Goal: Task Accomplishment & Management: Use online tool/utility

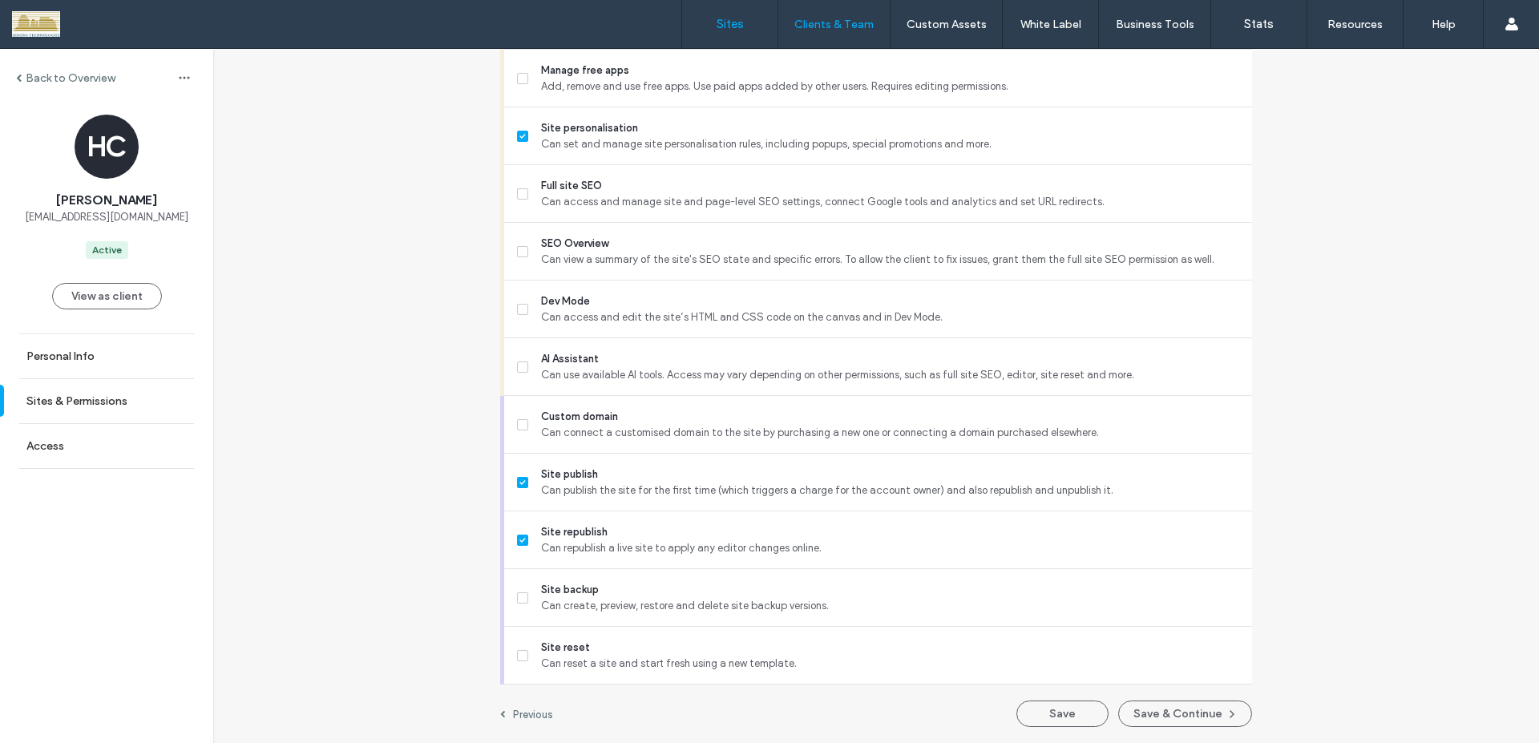
click at [737, 27] on label "Sites" at bounding box center [730, 24] width 27 height 14
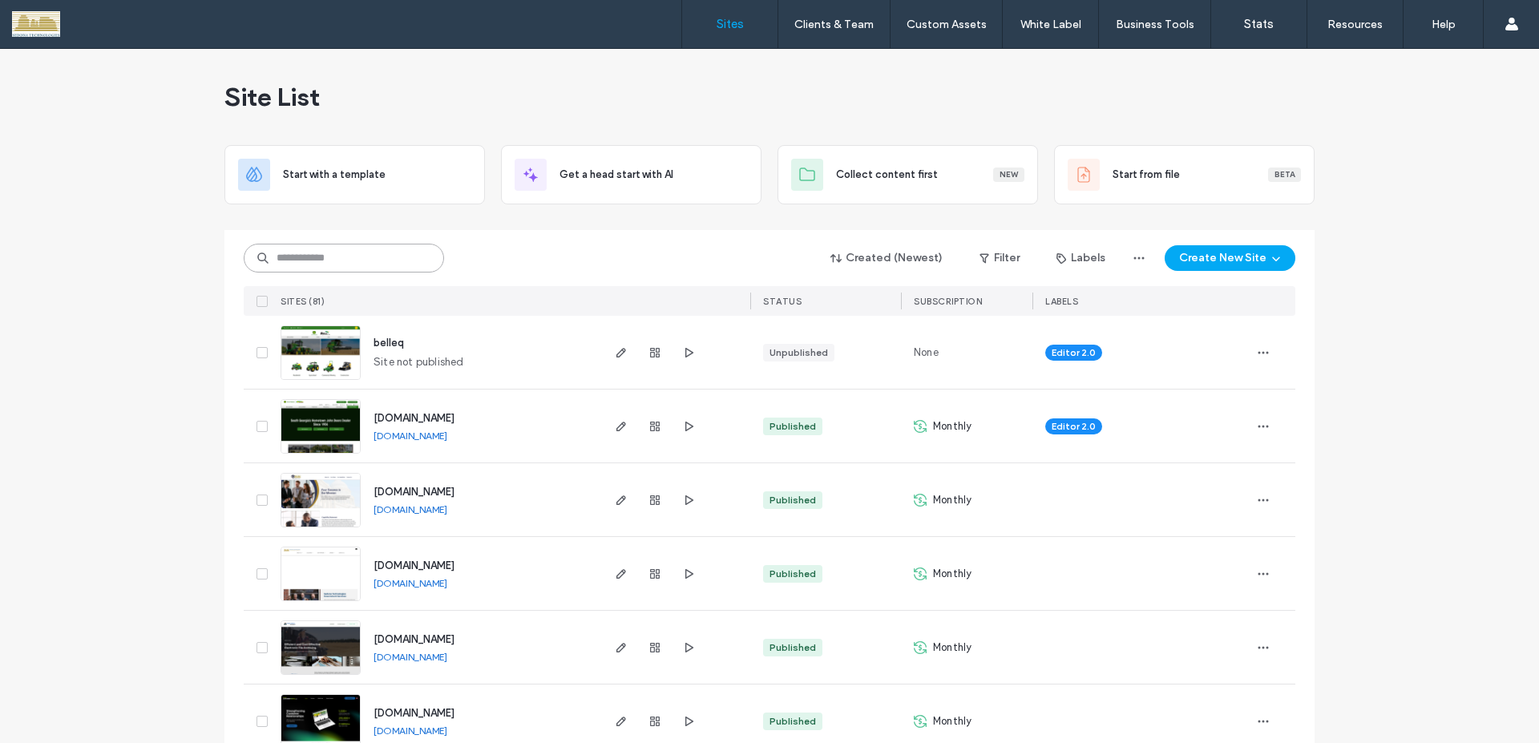
click at [357, 263] on input at bounding box center [344, 258] width 200 height 29
click at [359, 262] on input at bounding box center [344, 258] width 200 height 29
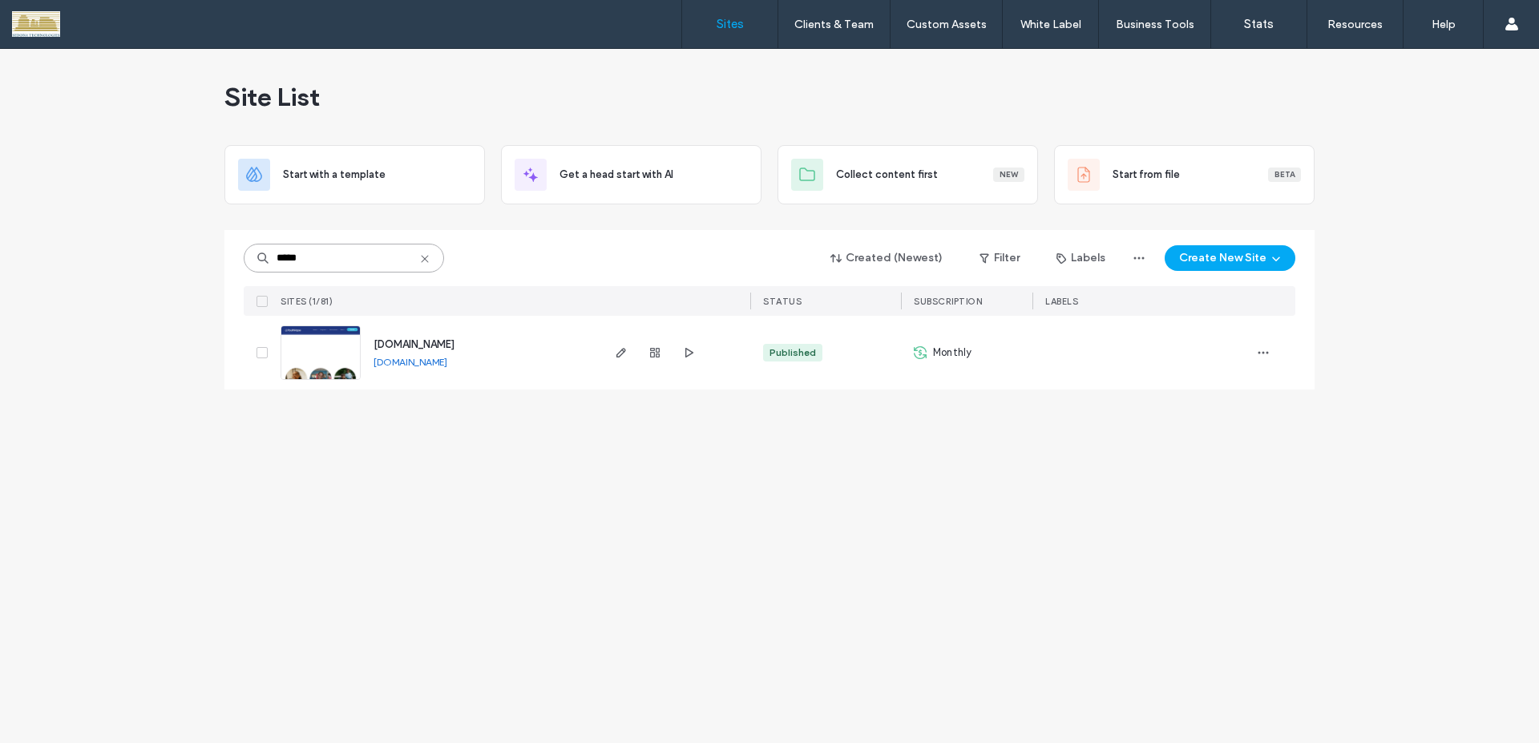
type input "*****"
click at [621, 351] on use "button" at bounding box center [622, 353] width 10 height 10
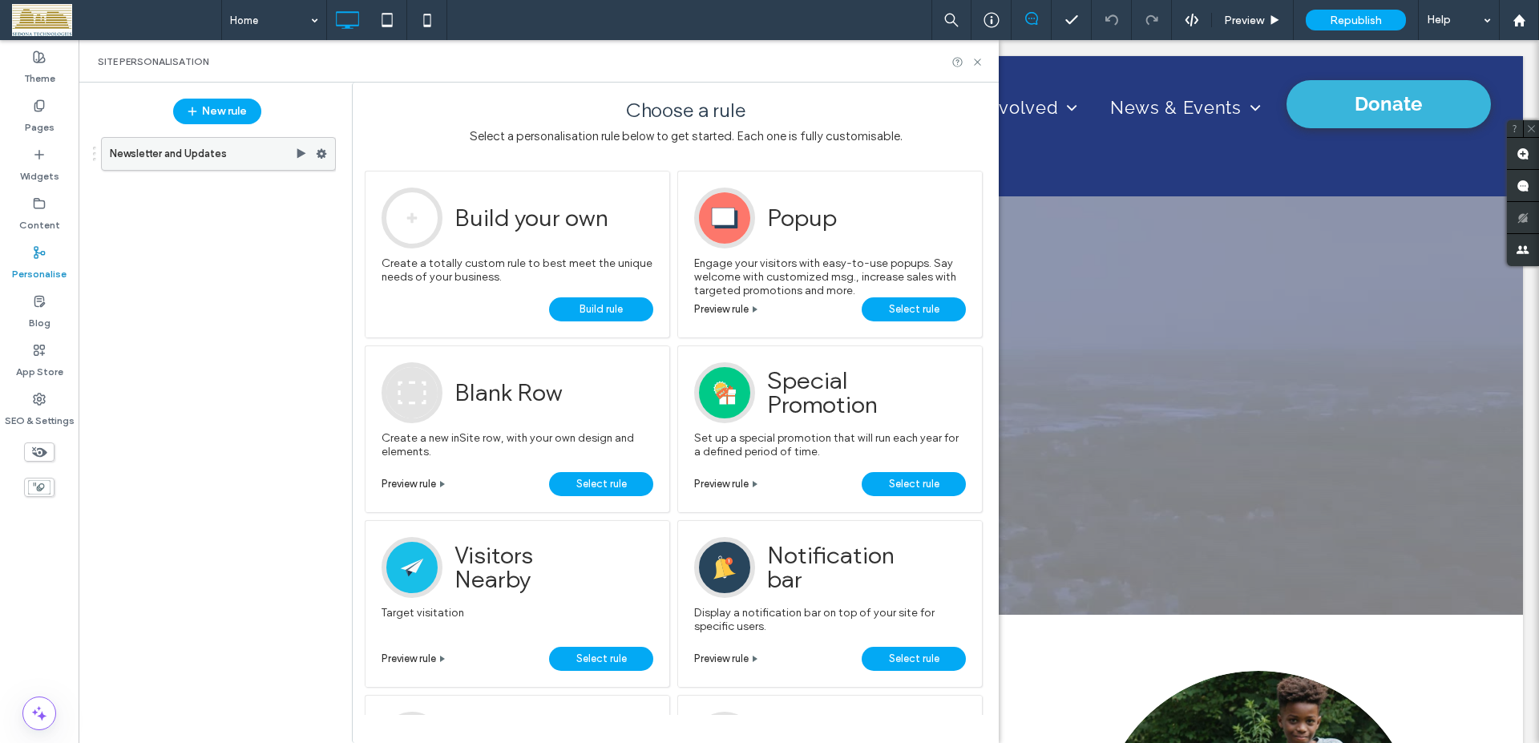
click at [321, 156] on use at bounding box center [322, 154] width 10 height 10
click at [217, 156] on label "Newsletter and Updates" at bounding box center [202, 154] width 185 height 32
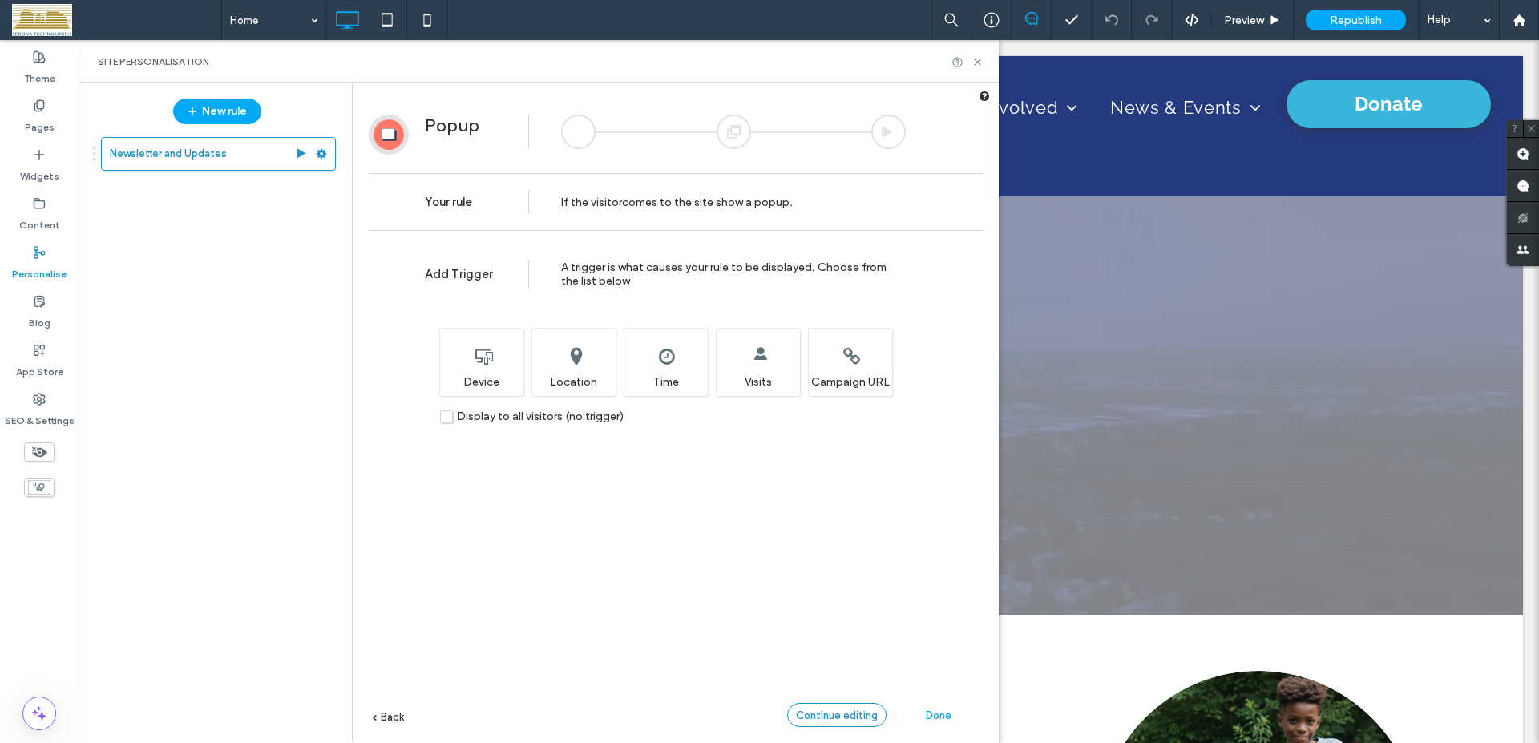
click at [880, 717] on div "Continue editing" at bounding box center [836, 715] width 99 height 24
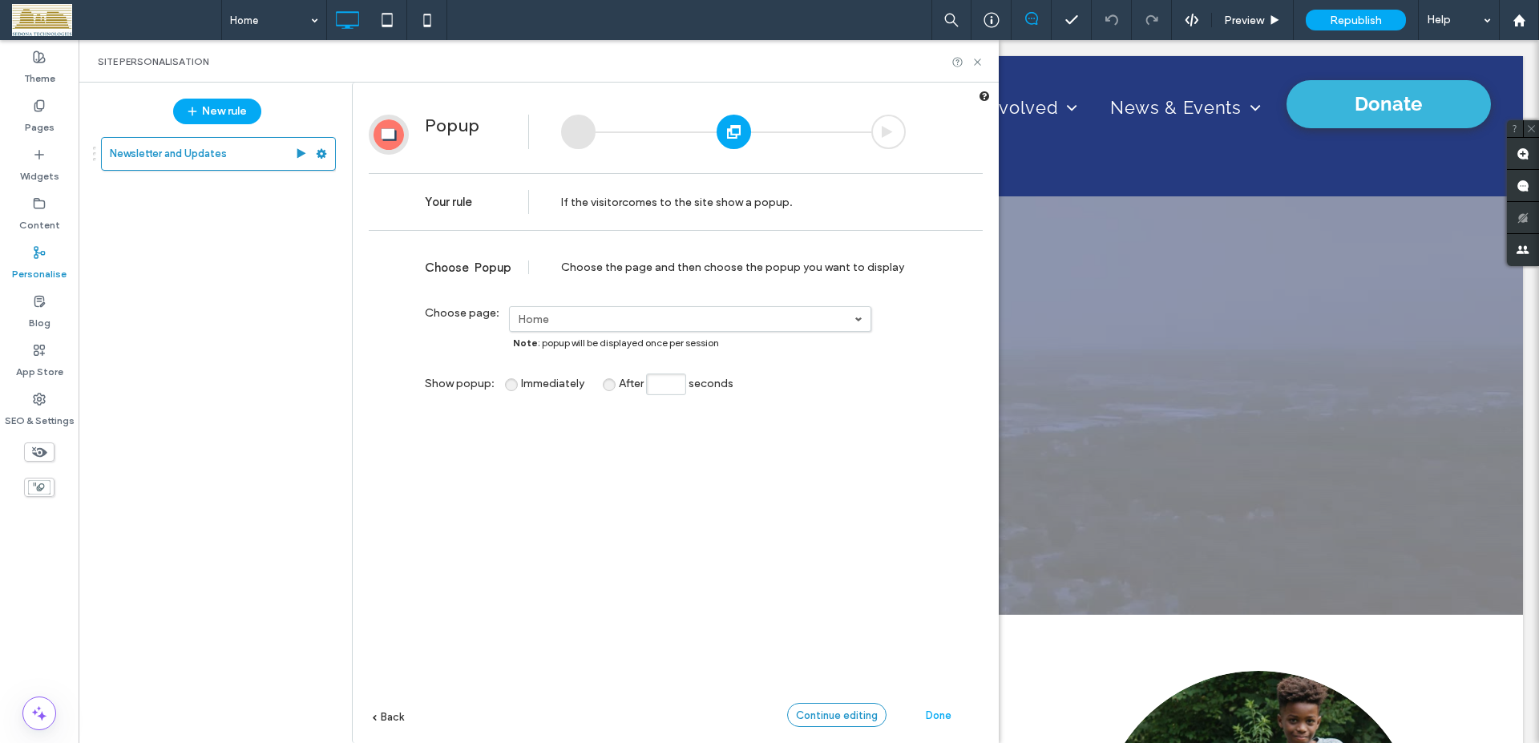
click at [838, 718] on span "Continue editing" at bounding box center [837, 716] width 82 height 12
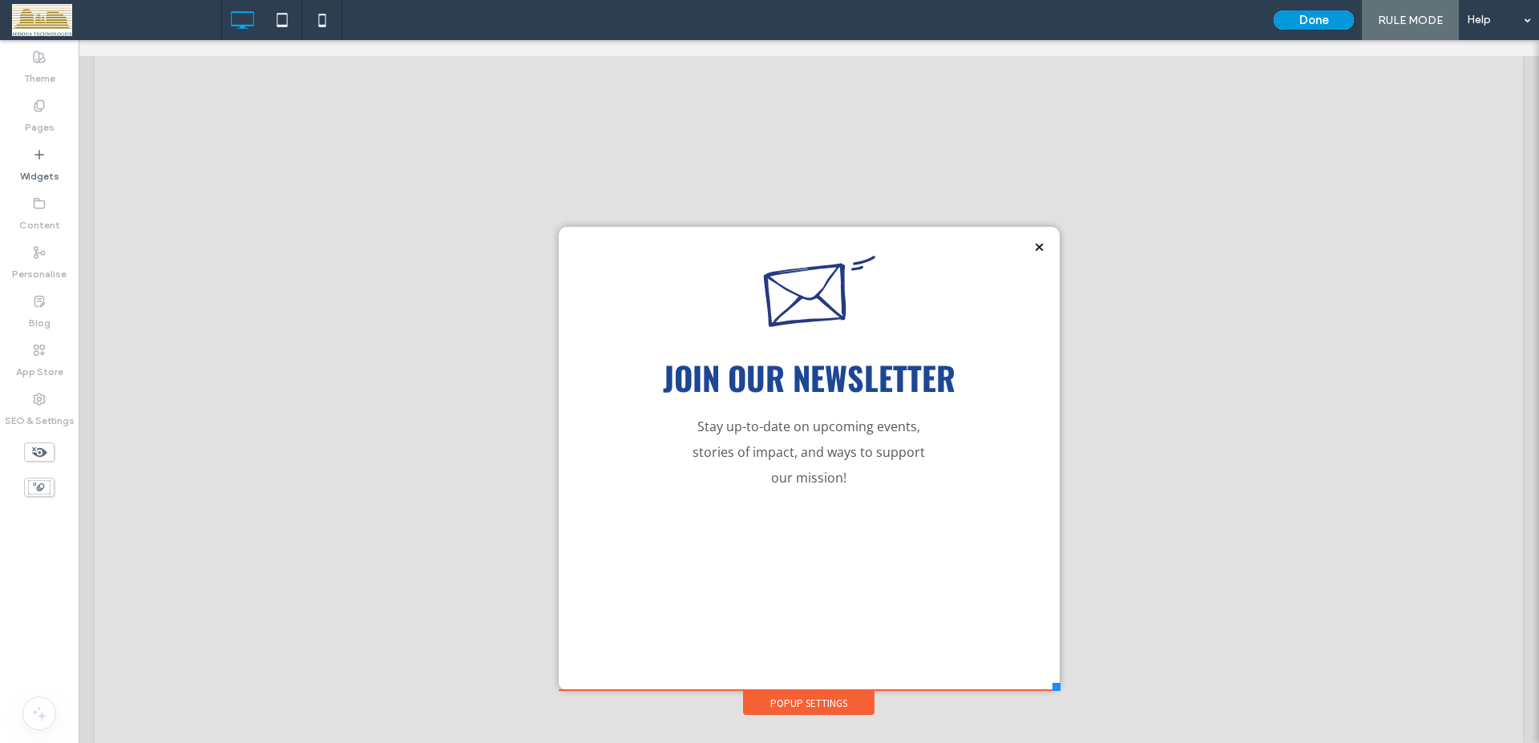
click at [1341, 25] on button "Done" at bounding box center [1314, 19] width 80 height 19
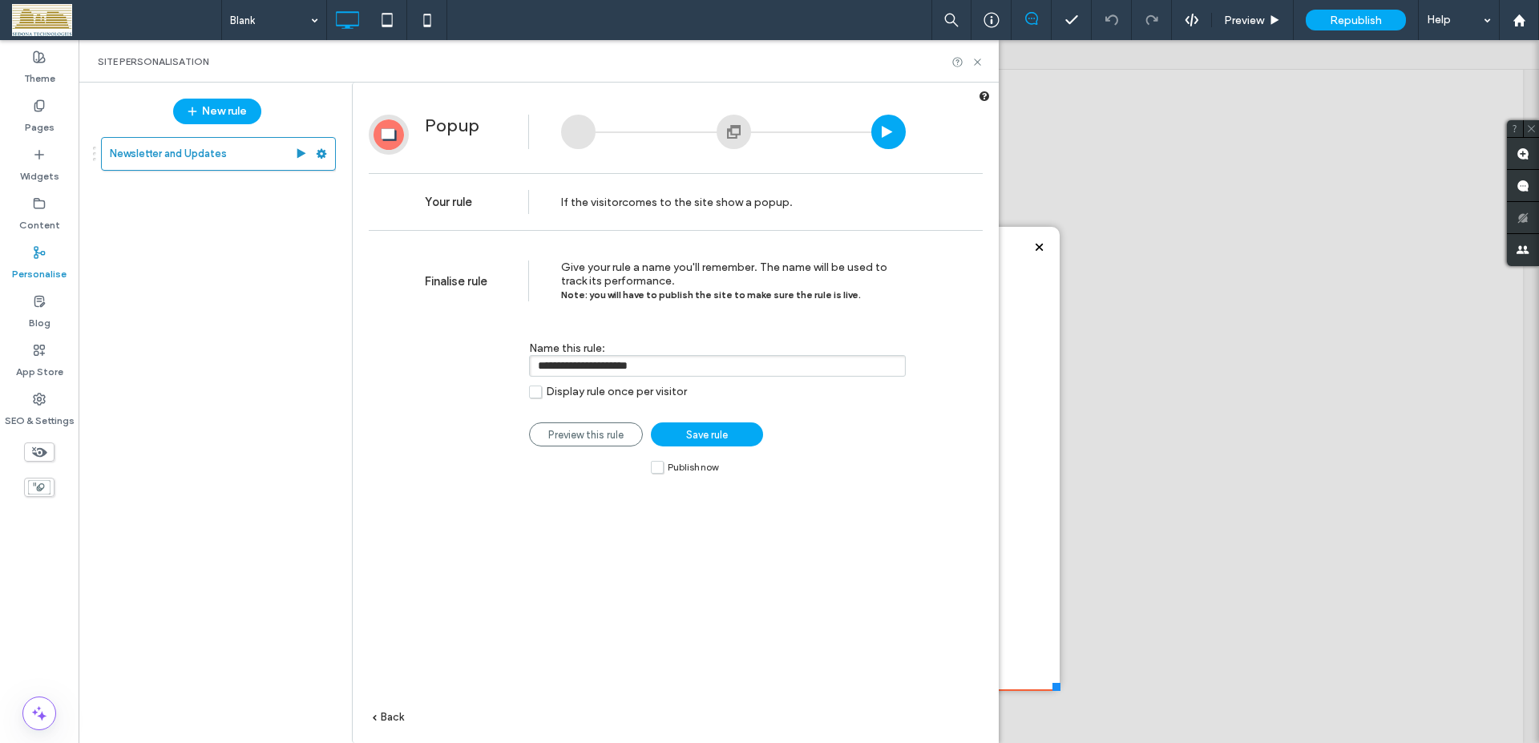
click at [656, 467] on label "Publish now" at bounding box center [684, 467] width 67 height 14
click at [724, 432] on span "Save rule" at bounding box center [707, 435] width 42 height 12
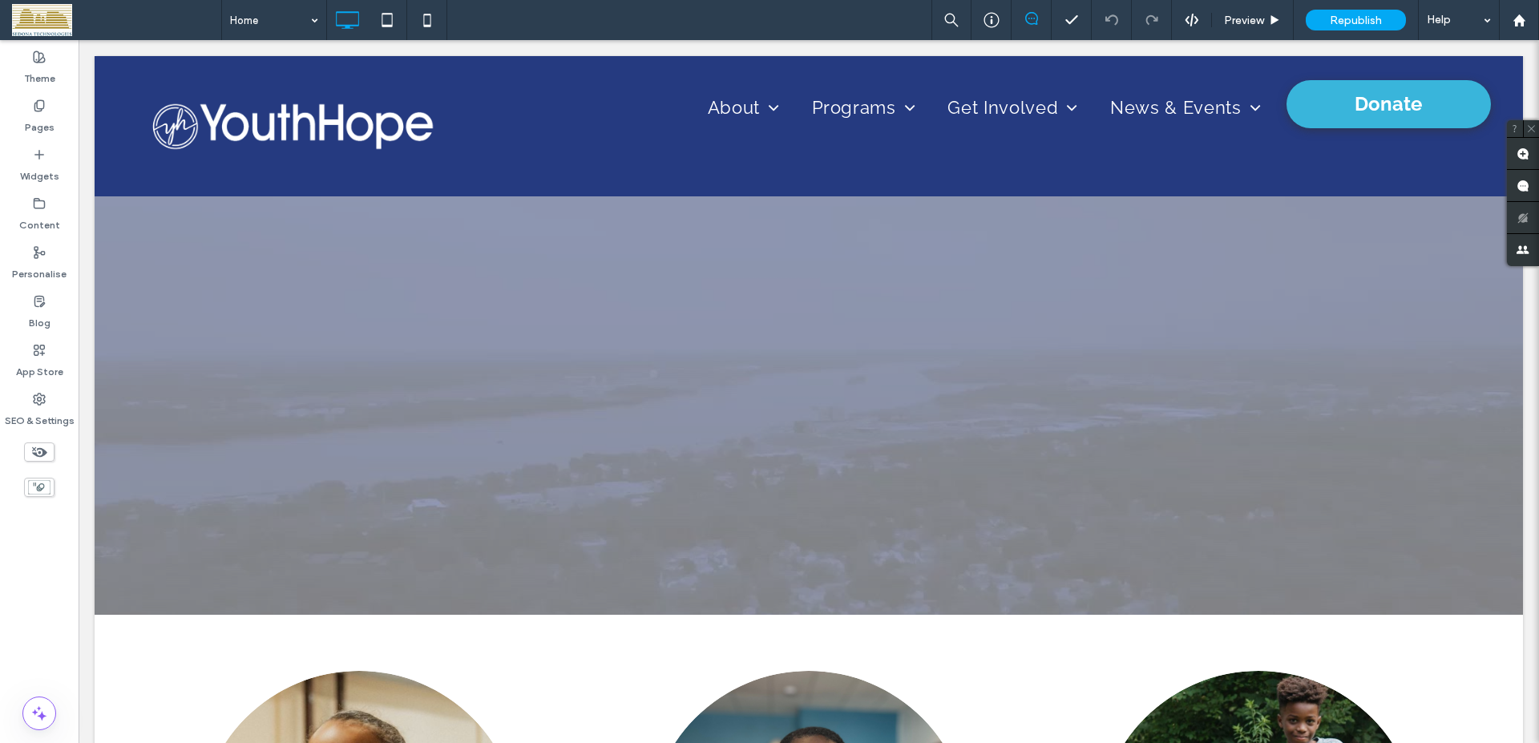
scroll to position [2676, 0]
